Goal: Information Seeking & Learning: Understand process/instructions

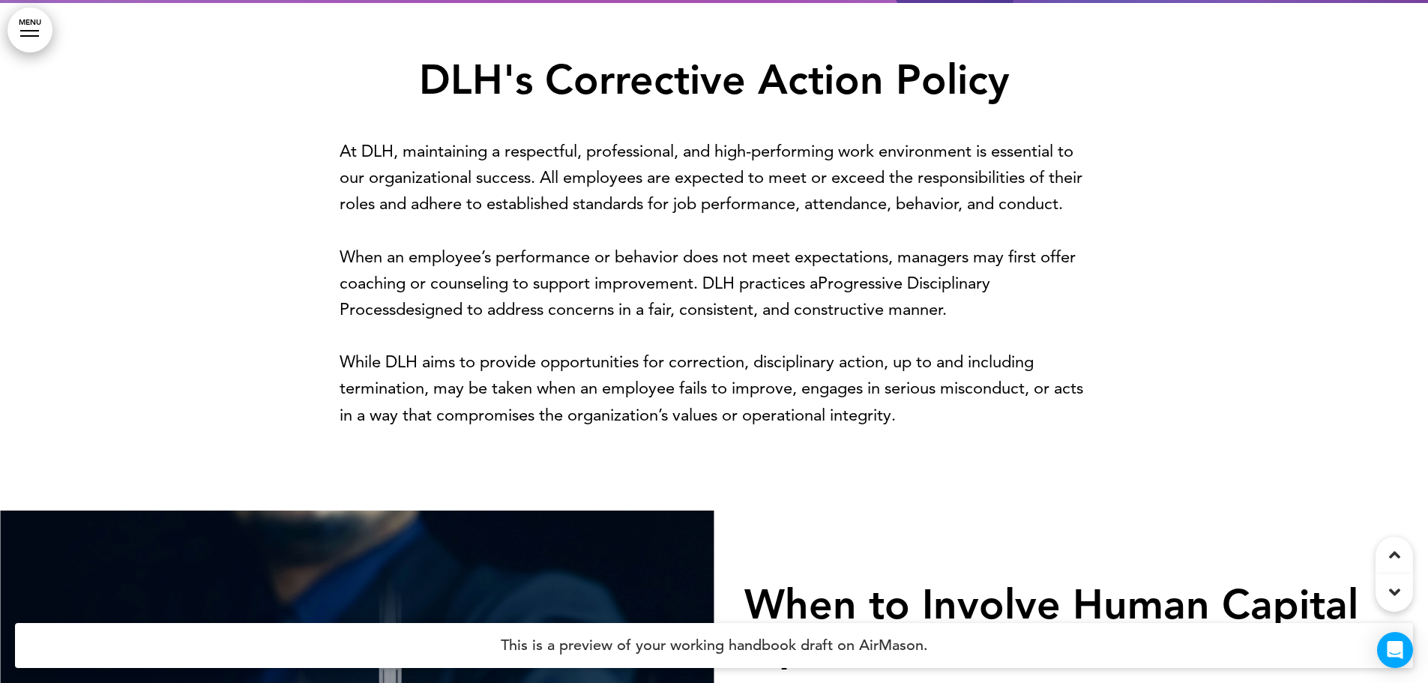
scroll to position [675, 0]
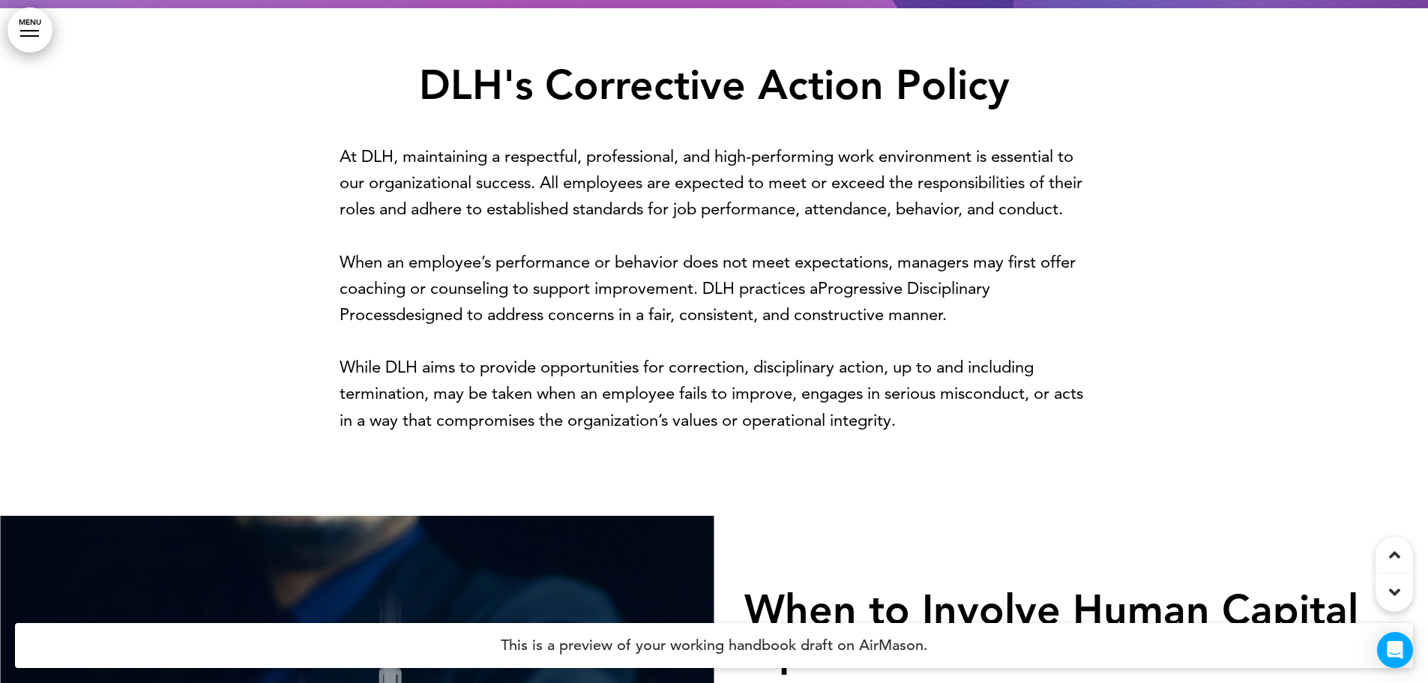
click at [30, 33] on link "MENU" at bounding box center [29, 29] width 45 height 45
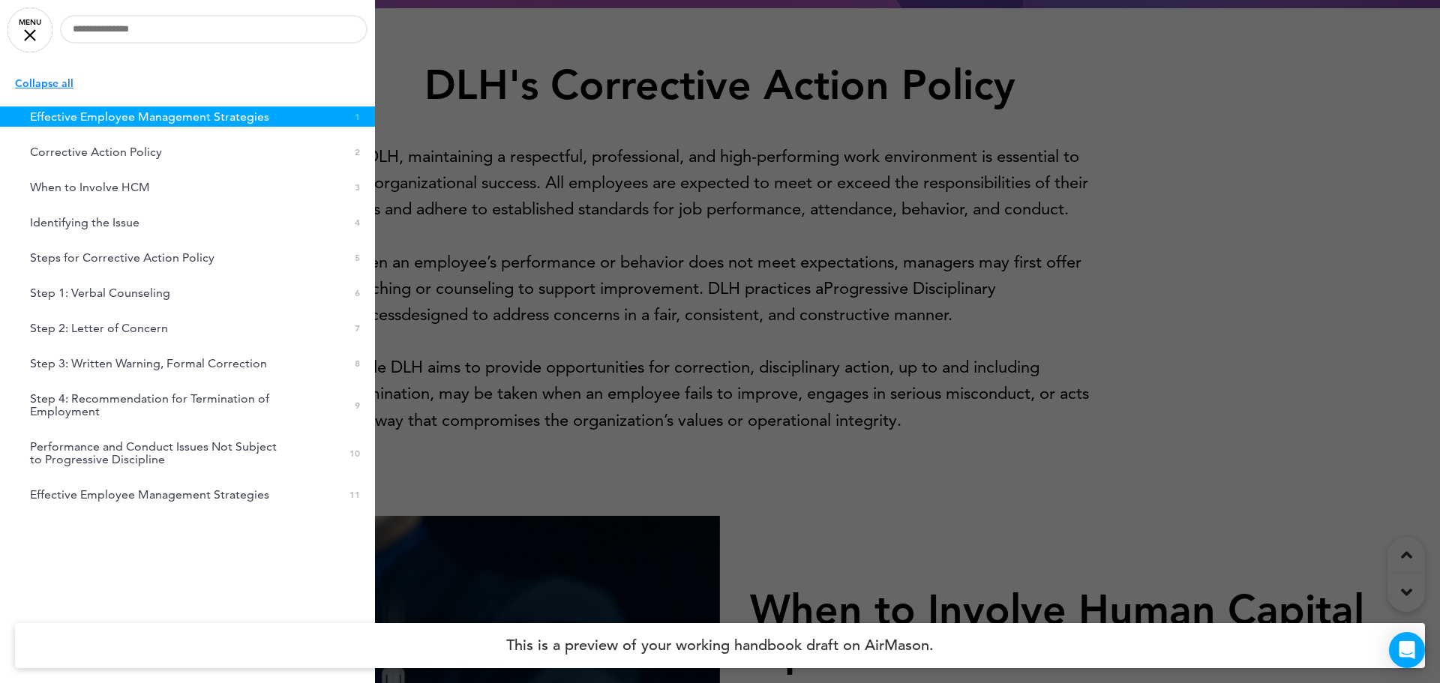
click at [502, 180] on div at bounding box center [720, 341] width 1440 height 683
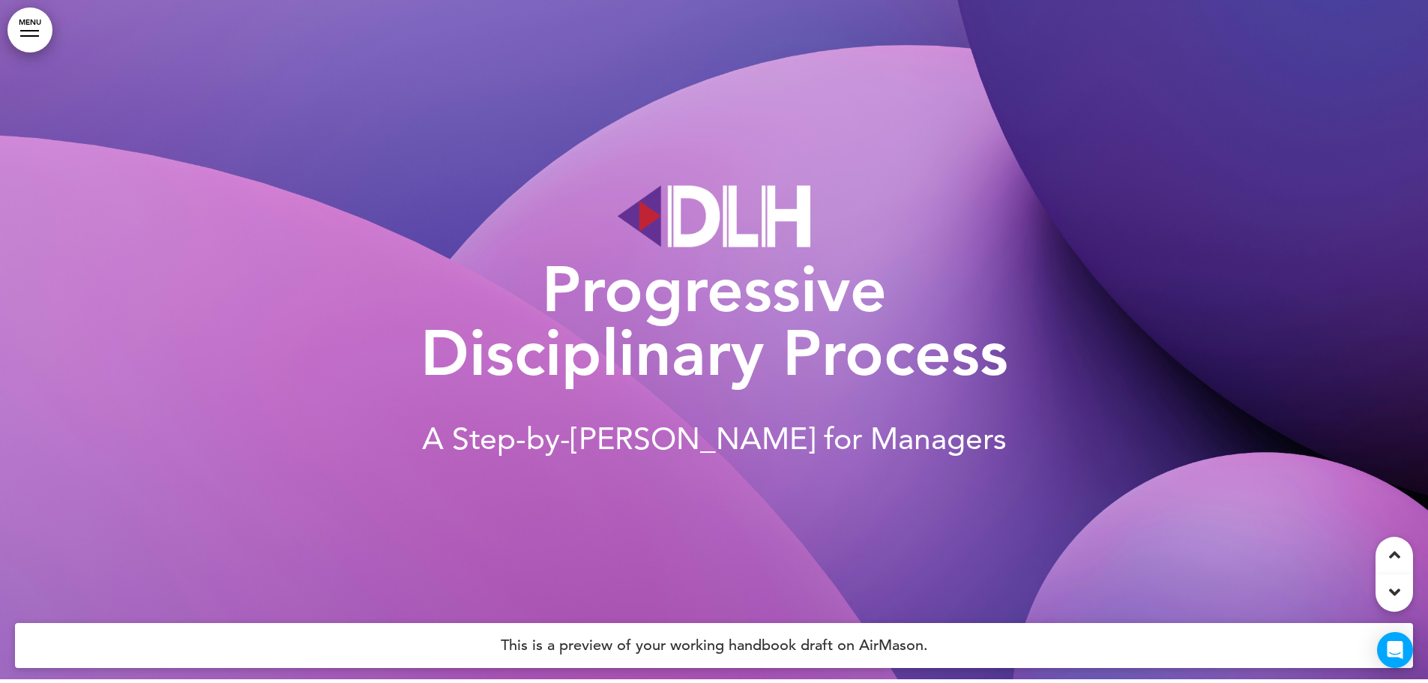
scroll to position [0, 0]
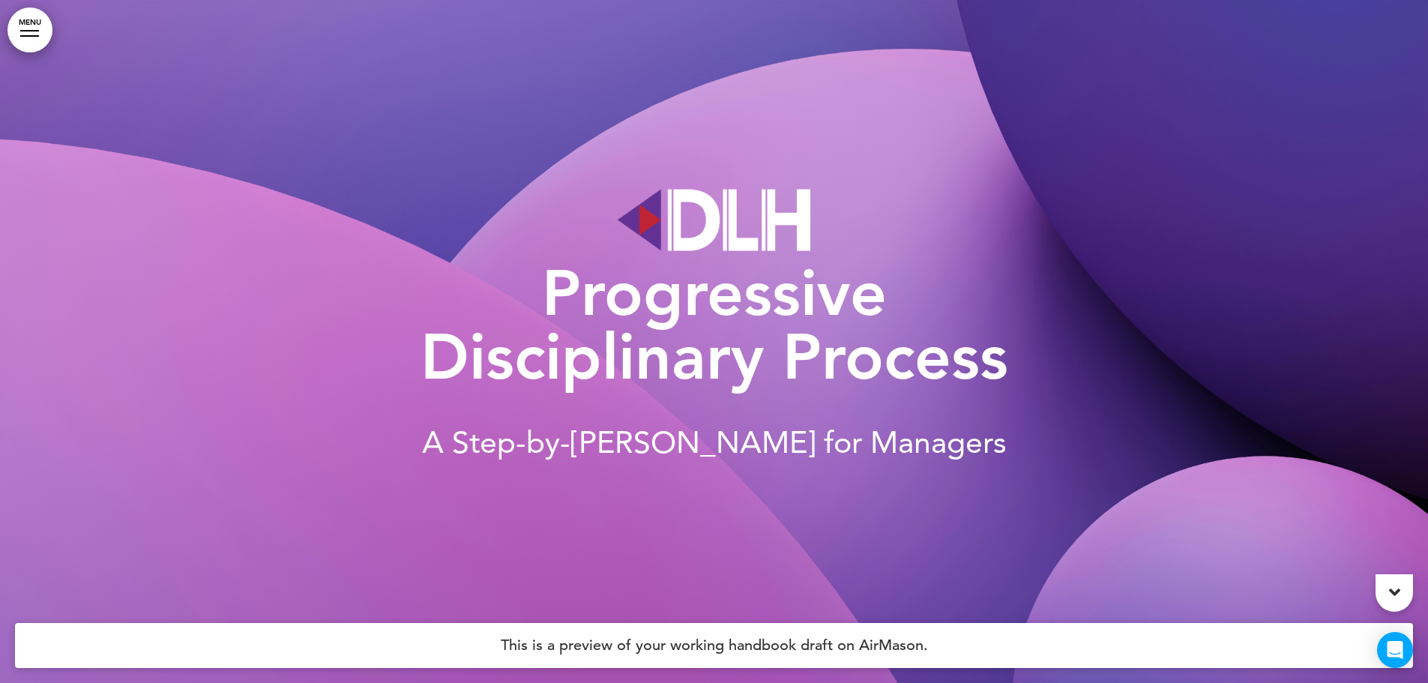
click at [34, 29] on link "MENU" at bounding box center [29, 29] width 45 height 45
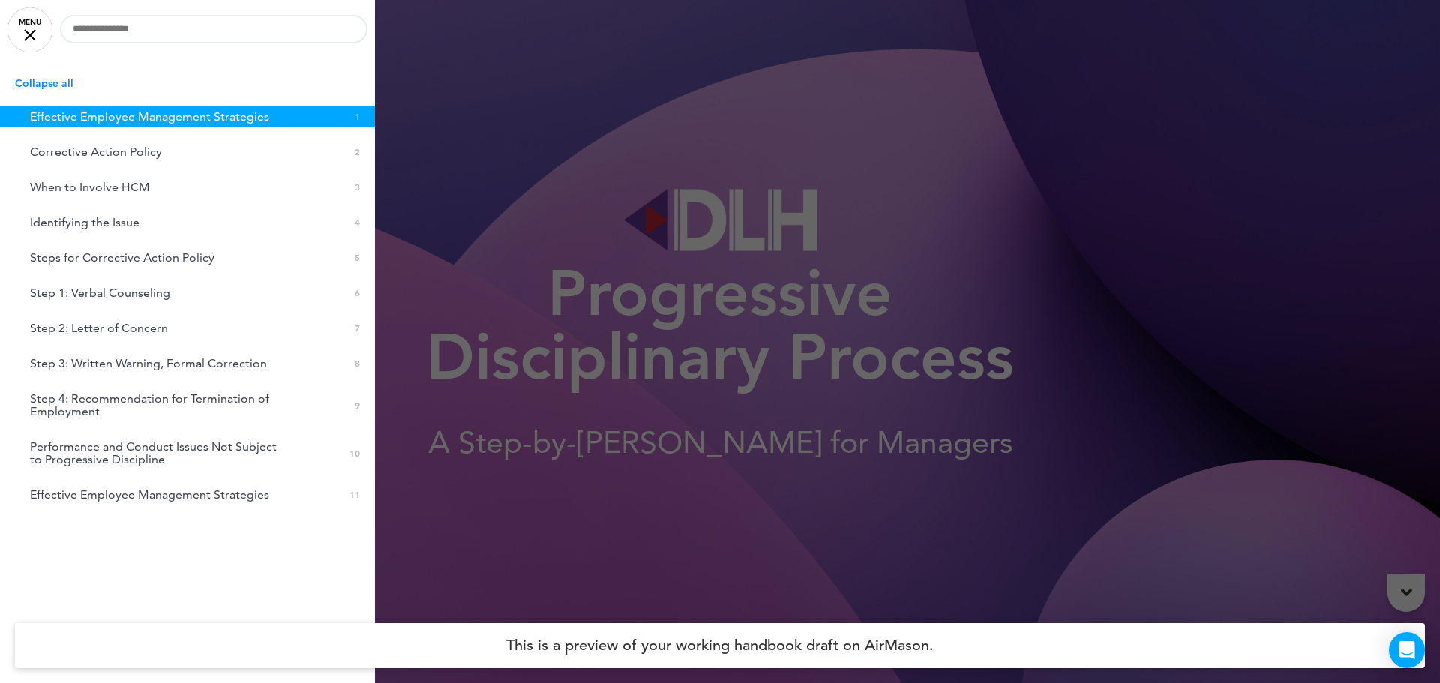
click at [1215, 157] on div at bounding box center [720, 341] width 1440 height 683
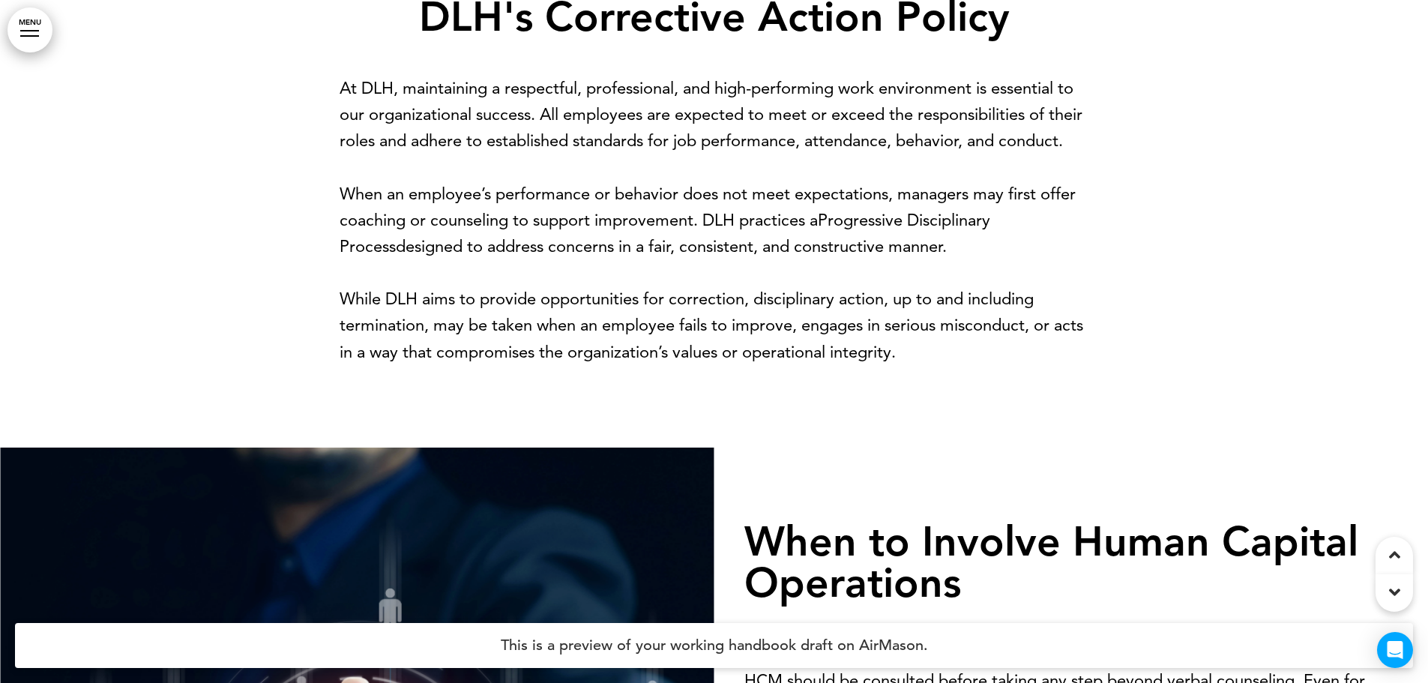
scroll to position [900, 0]
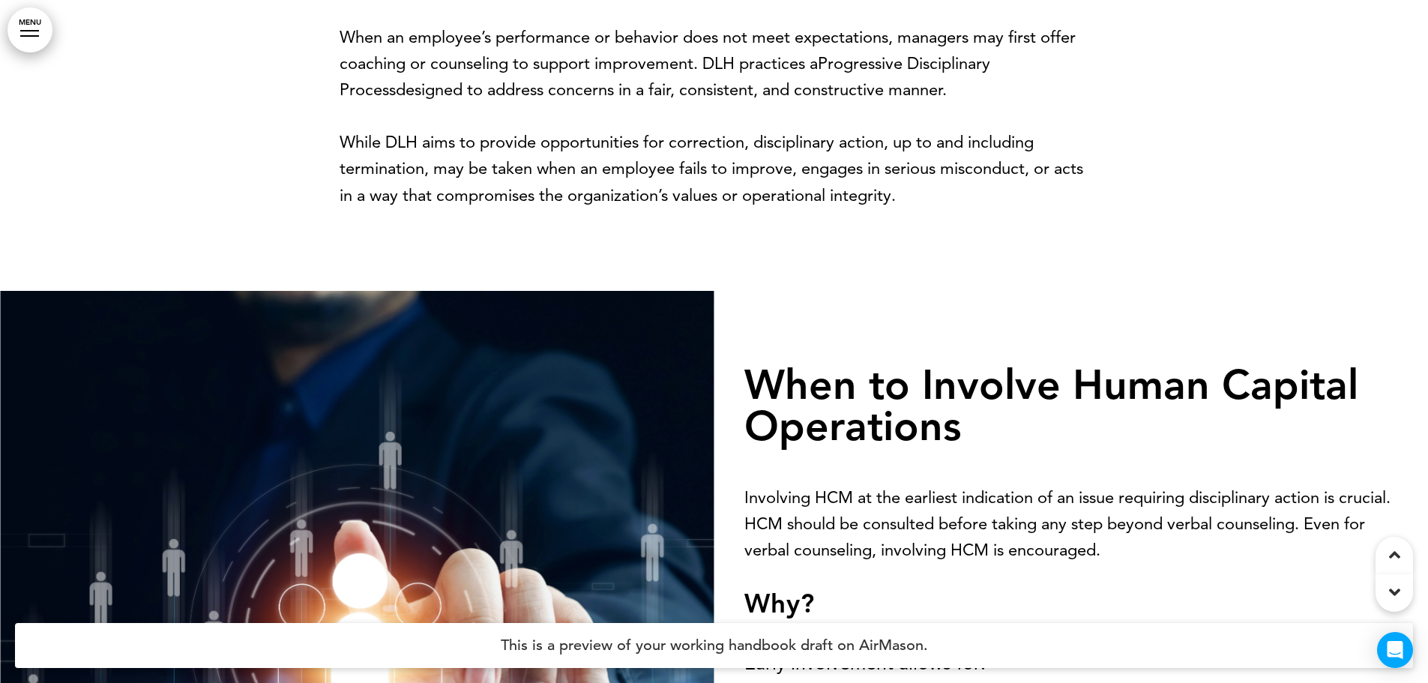
click at [1062, 446] on h1 "When to Involve Human Capital Operations" at bounding box center [1072, 405] width 655 height 82
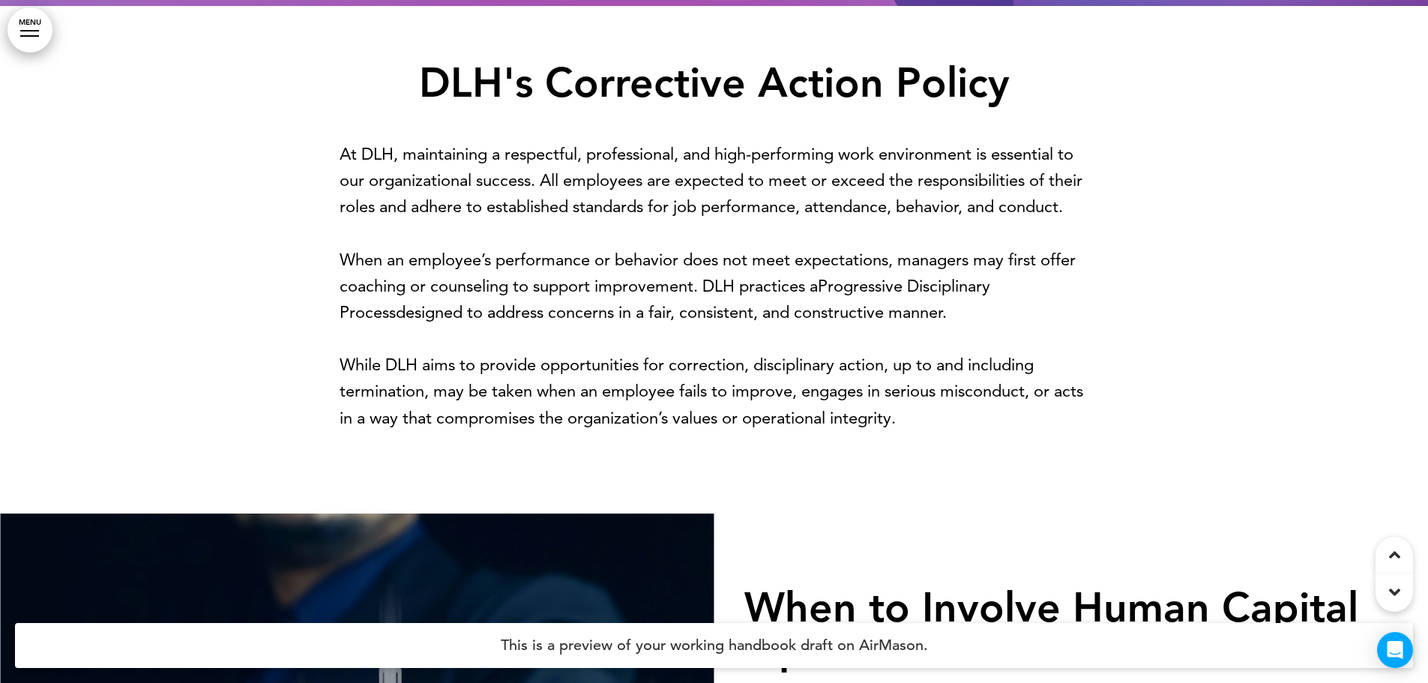
scroll to position [750, 0]
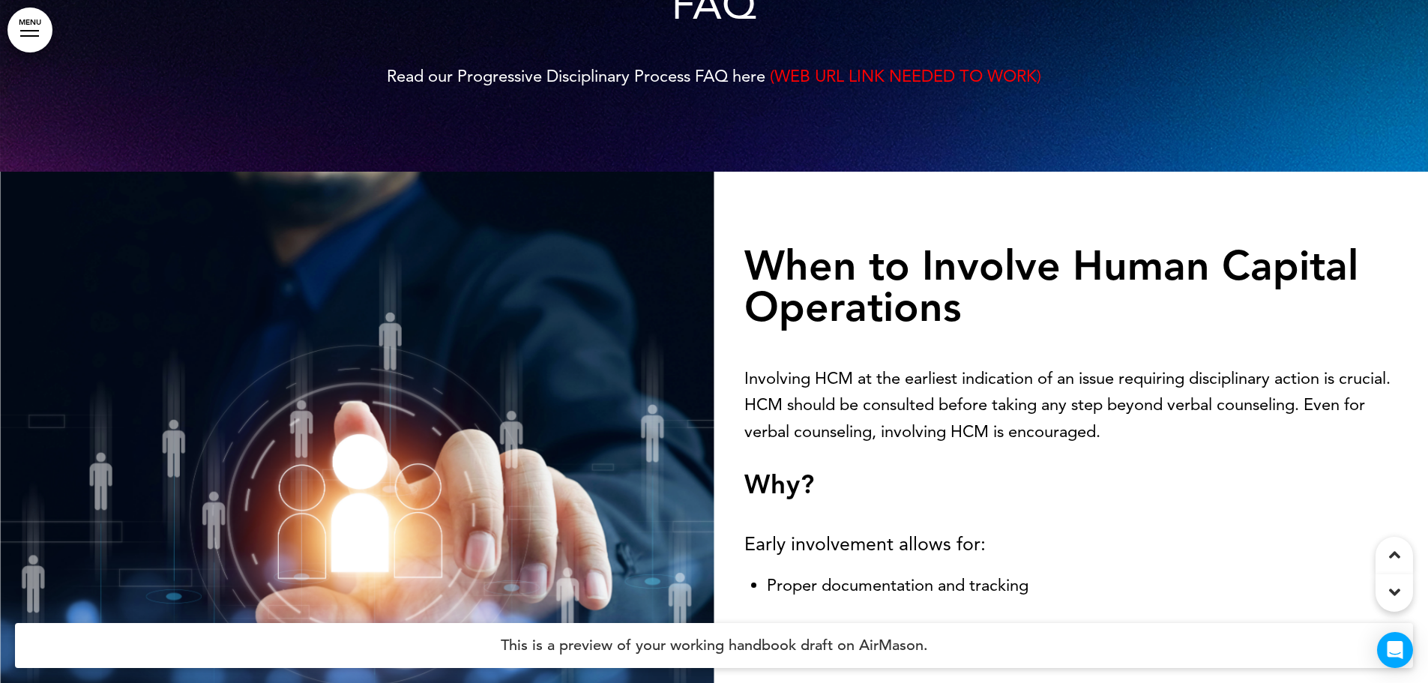
scroll to position [1275, 0]
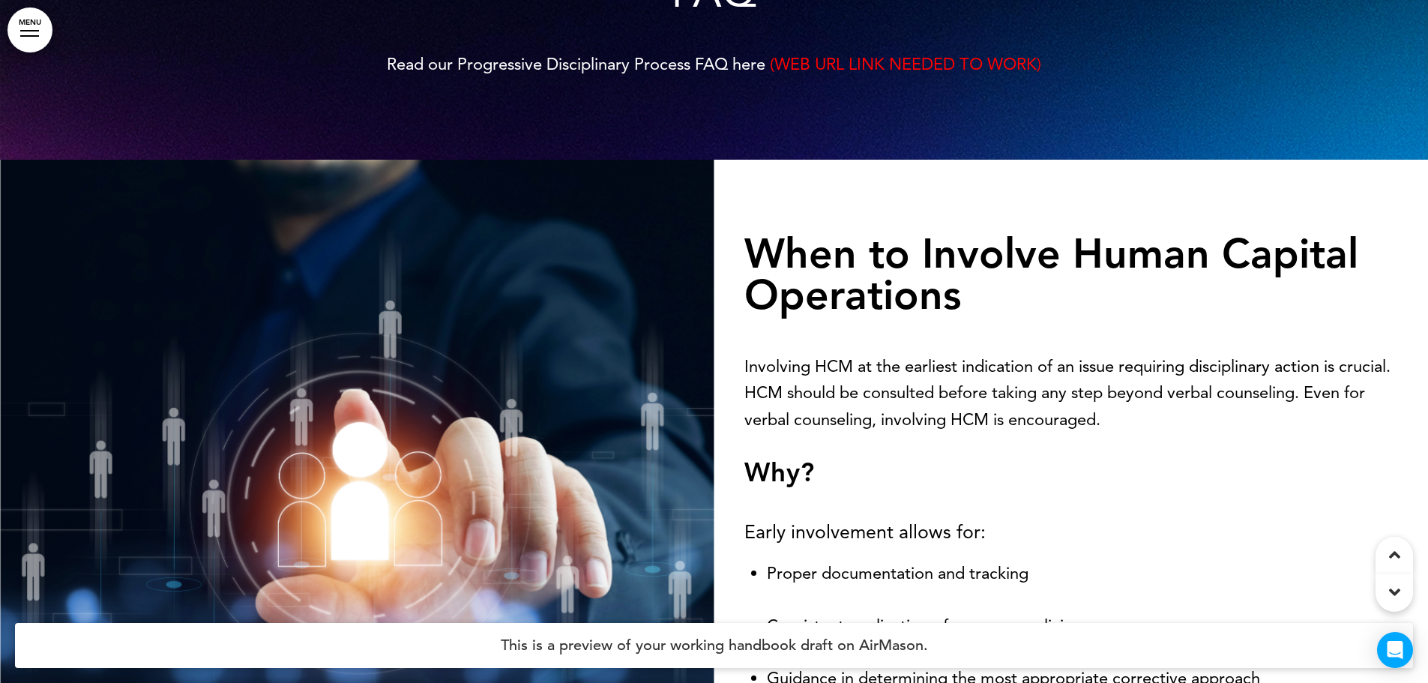
drag, startPoint x: 824, startPoint y: 85, endPoint x: 980, endPoint y: 85, distance: 156.0
click at [980, 74] on span "(WEB URL LINK NEEDED TO WORK)" at bounding box center [905, 64] width 271 height 20
click at [922, 74] on span "(WEB URL LINK NEEDED TO WORK)" at bounding box center [905, 64] width 271 height 20
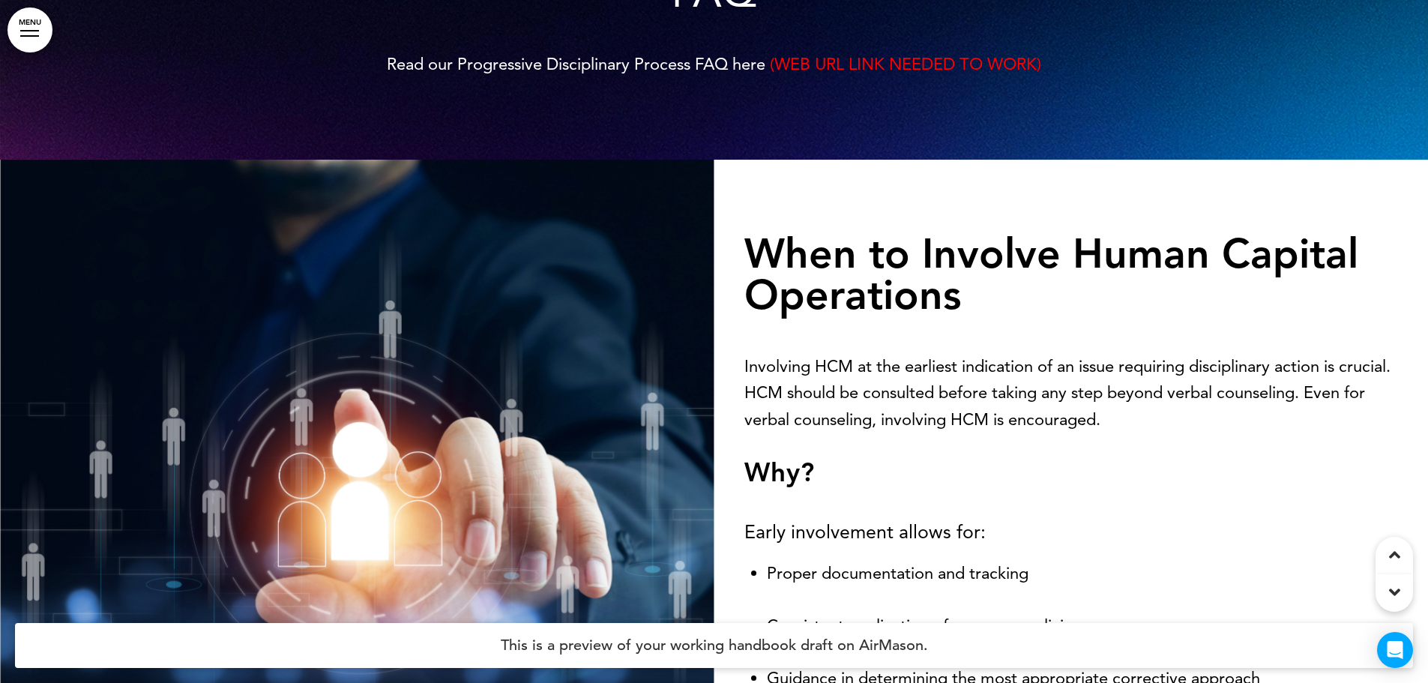
click at [871, 105] on div "FAQ Read our Progressive Disciplinary Process FAQ here (WEB URL LINK NEEDED TO …" at bounding box center [715, 38] width 750 height 244
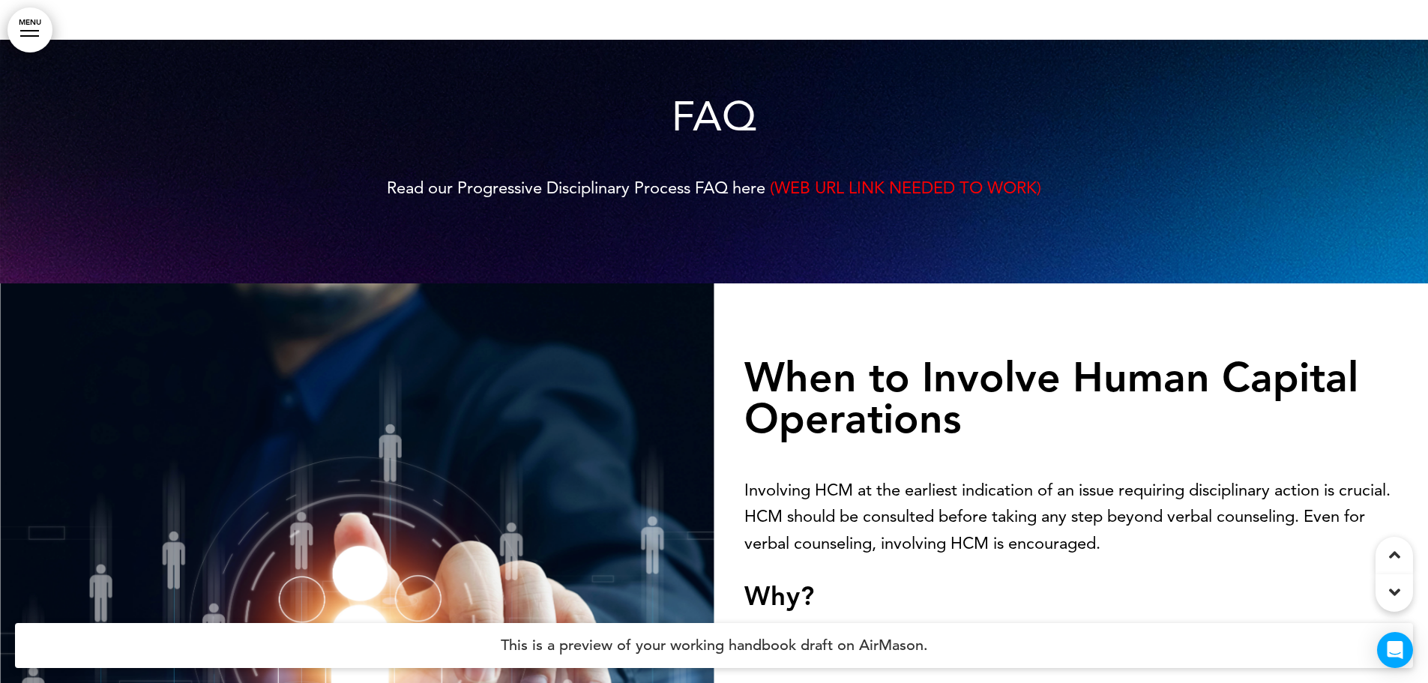
scroll to position [1125, 0]
